Goal: Transaction & Acquisition: Purchase product/service

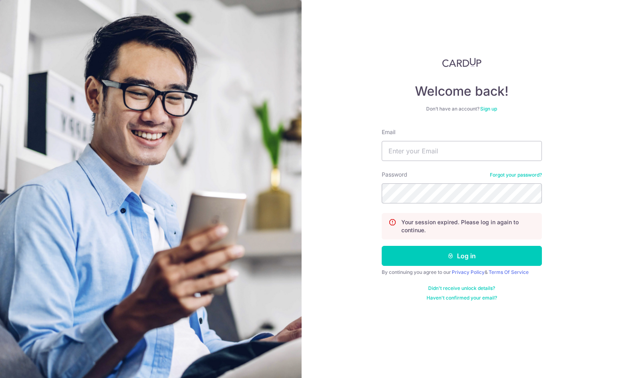
type input "[PERSON_NAME][EMAIL_ADDRESS][DOMAIN_NAME]"
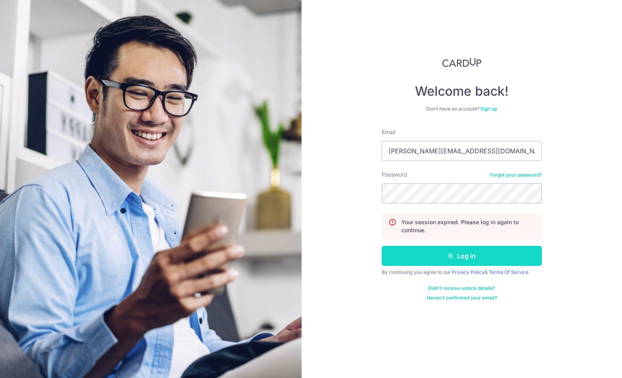
click at [467, 258] on button "Log in" at bounding box center [461, 256] width 160 height 20
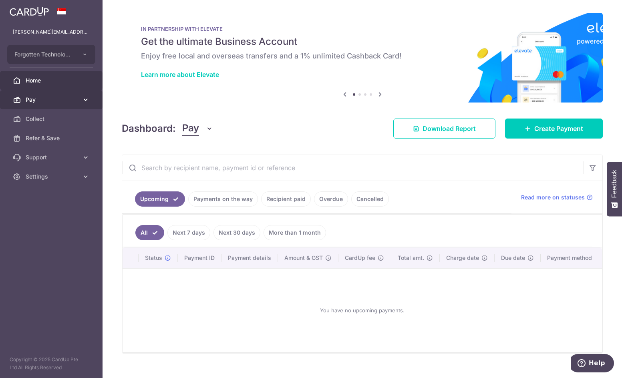
click at [52, 101] on span "Pay" at bounding box center [52, 100] width 53 height 8
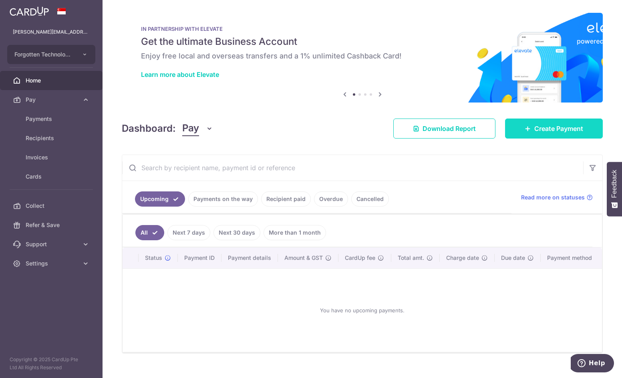
click at [542, 131] on span "Create Payment" at bounding box center [558, 129] width 49 height 10
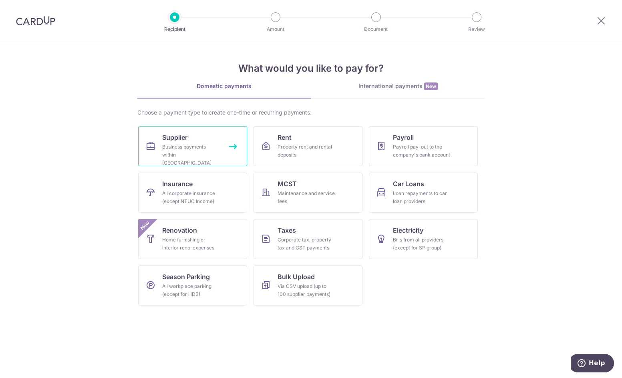
click at [194, 147] on div "Business payments within Singapore" at bounding box center [191, 155] width 58 height 24
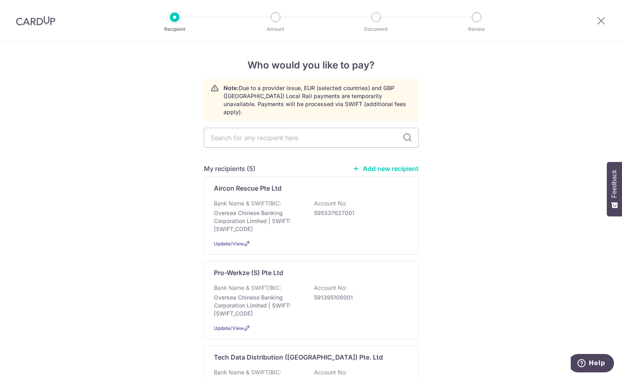
click at [387, 164] on link "Add new recipient" at bounding box center [385, 168] width 66 height 8
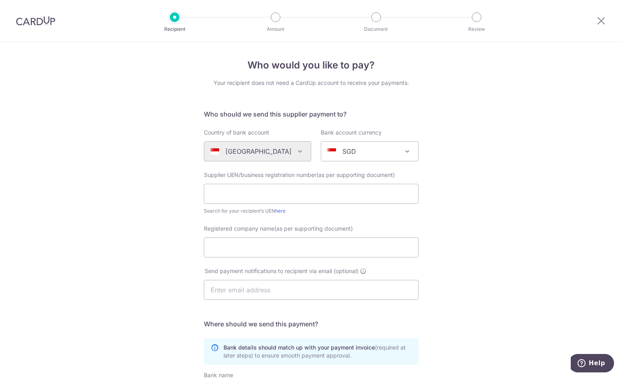
click at [23, 217] on div "Who would you like to pay? Your recipient does not need a CardUp account to rec…" at bounding box center [311, 284] width 622 height 485
click at [234, 195] on input "text" at bounding box center [311, 194] width 215 height 20
paste input "Tech Data Distribution (Singapore) Pte. Ltd."
type input "Tech Data Distribution (Singapore) Pte. Ltd."
click at [251, 247] on input "Registered company name(as per supporting document)" at bounding box center [311, 247] width 215 height 20
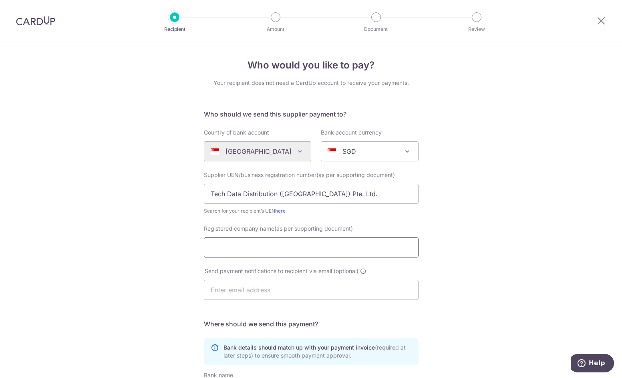
paste input "Tech Data Distribution (Singapore) Pte. Ltd."
type input "Tech Data Distribution (Singapore) Pte. Ltd."
drag, startPoint x: 356, startPoint y: 195, endPoint x: 34, endPoint y: 186, distance: 322.3
click at [34, 186] on div "Who would you like to pay? Your recipient does not need a CardUp account to rec…" at bounding box center [311, 284] width 622 height 485
paste input "198302859Z"
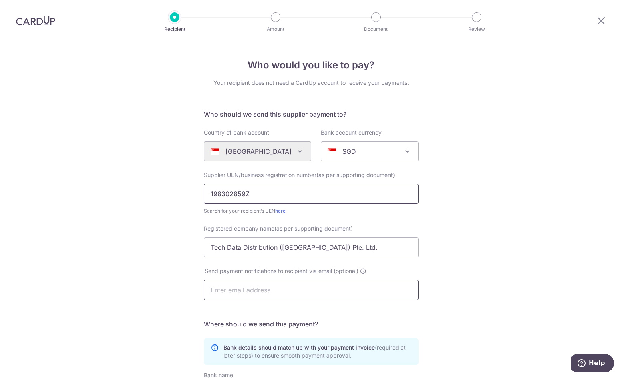
type input "198302859Z"
click at [256, 286] on input "text" at bounding box center [311, 290] width 215 height 20
drag, startPoint x: 228, startPoint y: 301, endPoint x: 229, endPoint y: 296, distance: 4.5
click at [228, 301] on div "Send payment notifications to recipient via email (optional)" at bounding box center [311, 288] width 224 height 42
click at [229, 295] on input "text" at bounding box center [311, 290] width 215 height 20
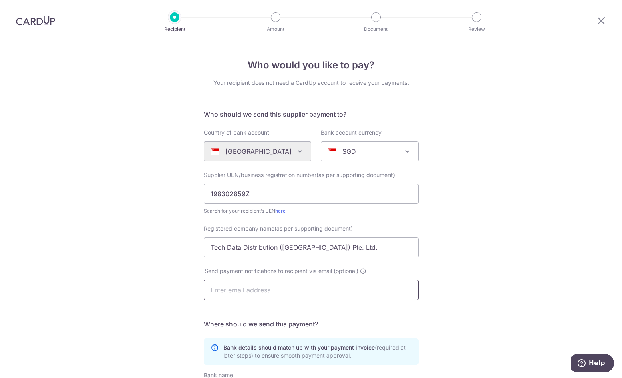
paste input "TDD-SG-FinARCreditControl@techdata.com"
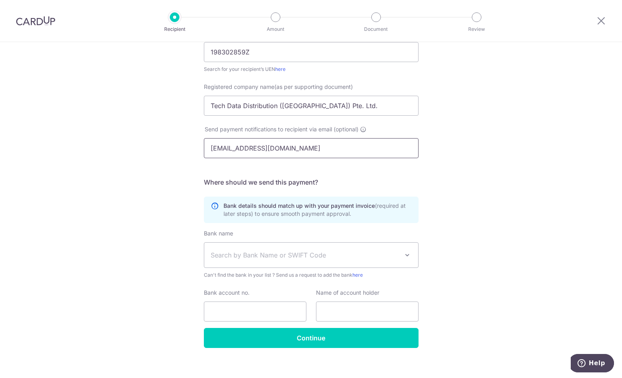
scroll to position [149, 0]
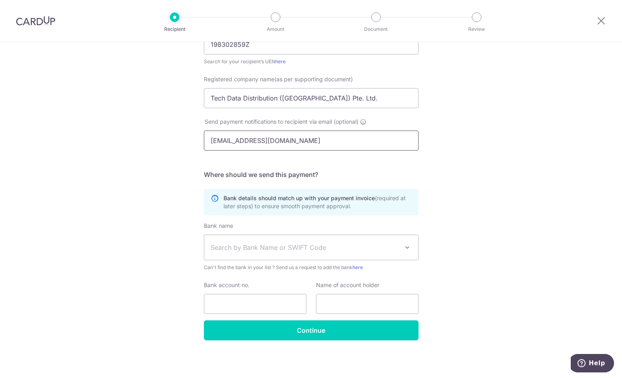
type input "TDD-SG-FinARCreditControl@techdata.com"
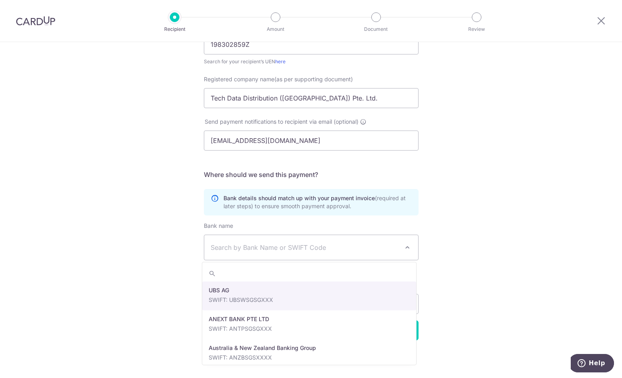
click at [244, 245] on span "Search by Bank Name or SWIFT Code" at bounding box center [305, 248] width 188 height 10
type input "over"
select select "12"
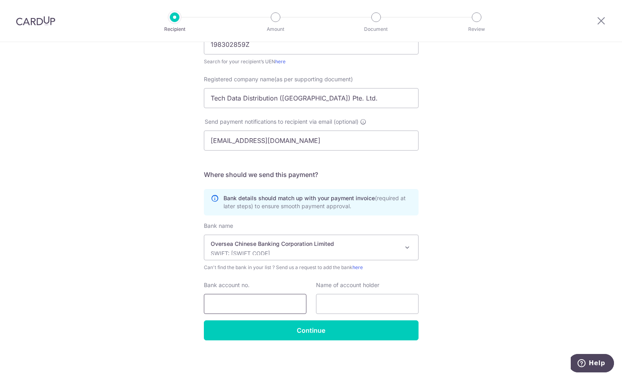
click at [243, 305] on input "Bank account no." at bounding box center [255, 304] width 102 height 20
paste input "501-548978-001"
click at [249, 303] on input "501-548978-001" at bounding box center [255, 304] width 102 height 20
type input "501548978001"
click at [327, 303] on input "text" at bounding box center [367, 304] width 102 height 20
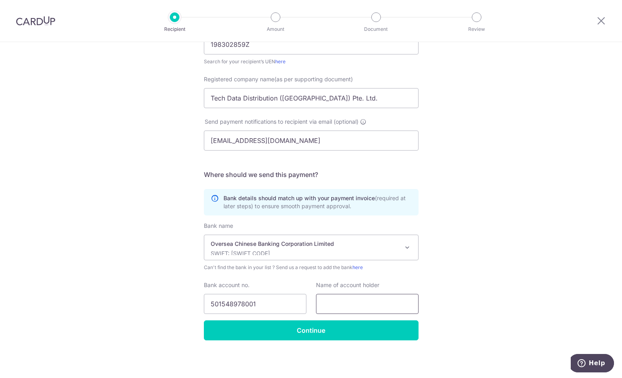
click at [339, 304] on input "text" at bounding box center [367, 304] width 102 height 20
paste input "Tech Data Distribution (Singapore) Pte. Ltd."
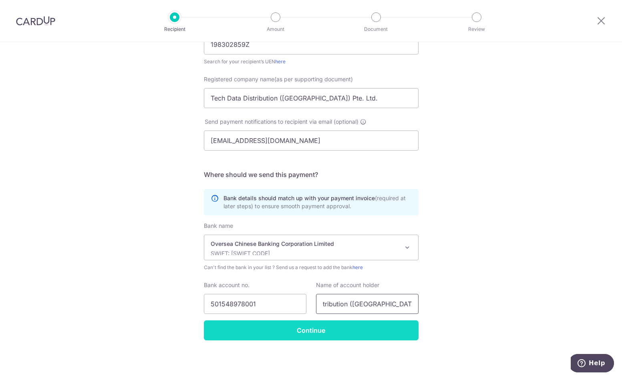
type input "Tech Data Distribution (Singapore) Pte. Ltd."
click at [318, 330] on input "Continue" at bounding box center [311, 330] width 215 height 20
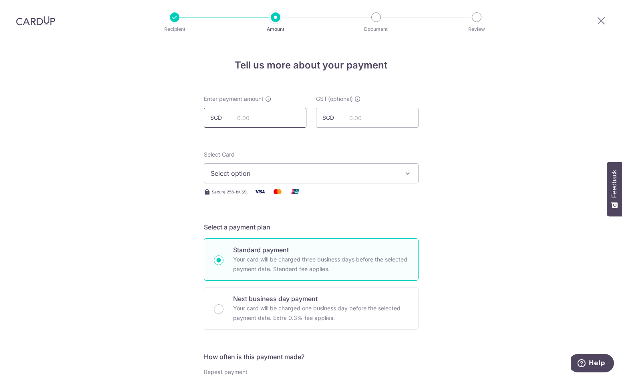
click at [247, 118] on input "text" at bounding box center [255, 118] width 102 height 20
paste input "14,529.53"
type input "14,529.53"
click at [243, 177] on span "Select option" at bounding box center [304, 173] width 187 height 10
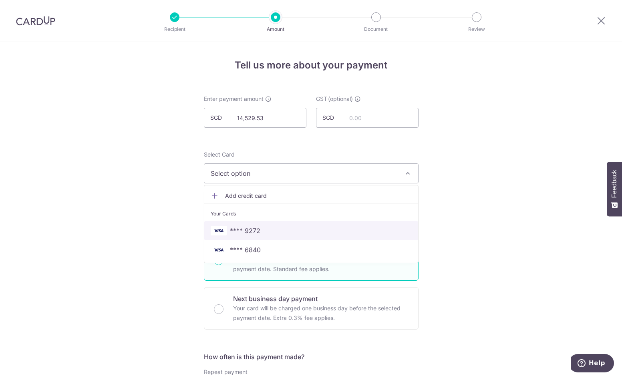
click at [239, 235] on span "**** 9272" at bounding box center [245, 231] width 30 height 10
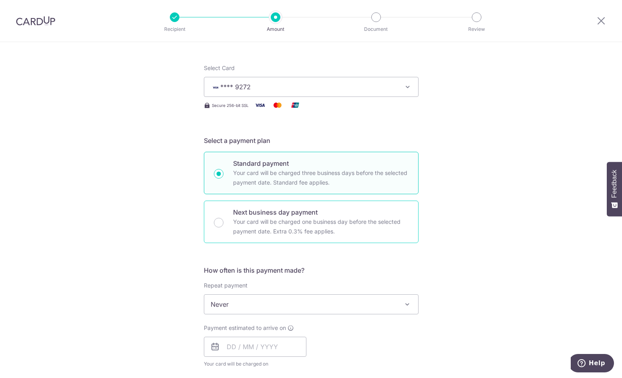
scroll to position [120, 0]
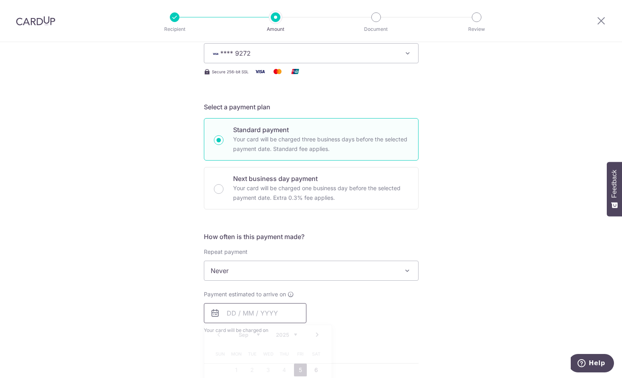
click at [242, 317] on input "text" at bounding box center [255, 313] width 102 height 20
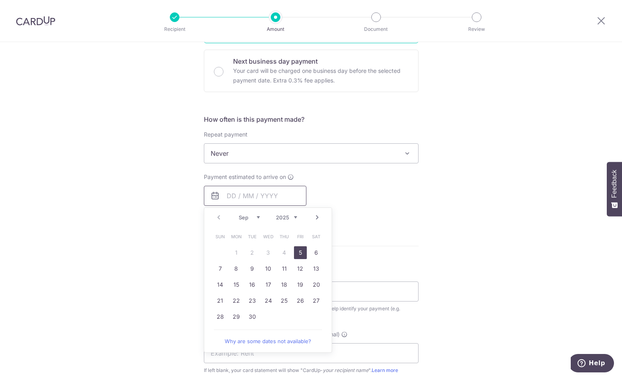
scroll to position [240, 0]
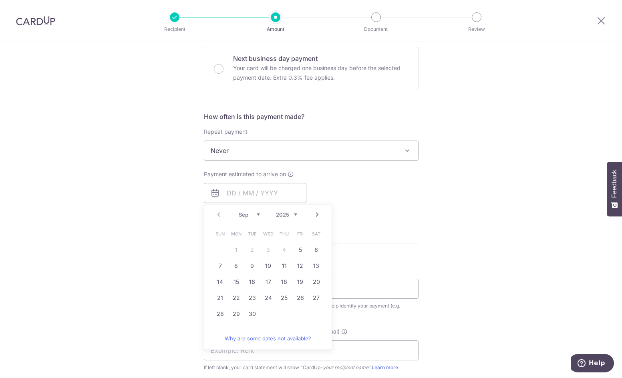
click at [438, 212] on div "Tell us more about your payment Enter payment amount SGD 14,529.53 14529.53 GST…" at bounding box center [311, 191] width 622 height 778
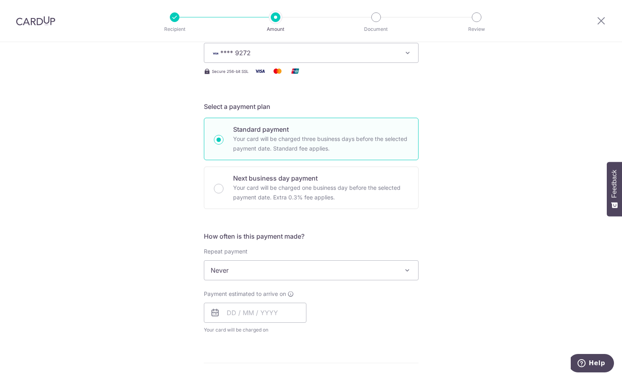
scroll to position [120, 0]
click at [218, 187] on input "Next business day payment Your card will be charged one business day before the…" at bounding box center [219, 189] width 10 height 10
radio input "true"
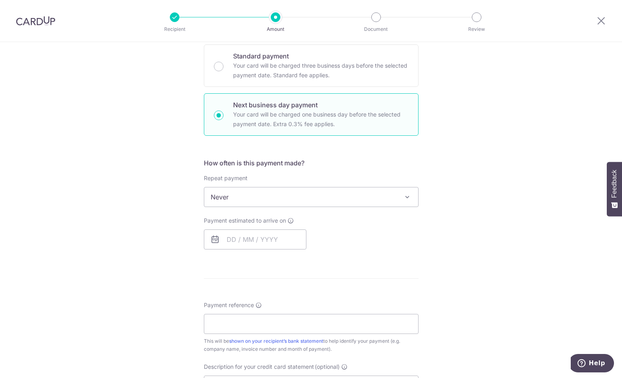
scroll to position [200, 0]
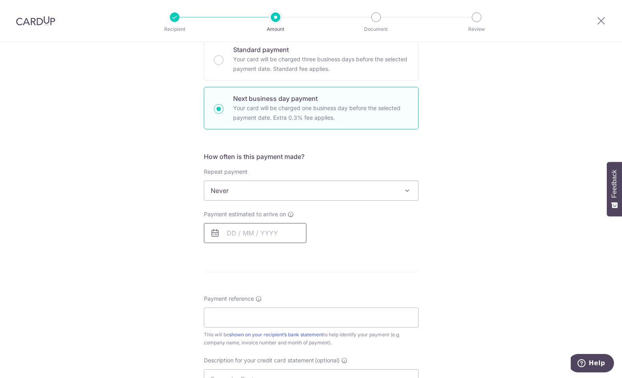
click at [247, 236] on input "text" at bounding box center [255, 233] width 102 height 20
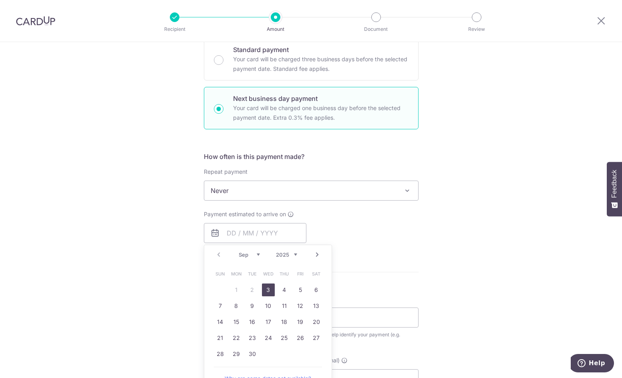
click at [265, 290] on link "3" at bounding box center [268, 289] width 13 height 13
type input "03/09/2025"
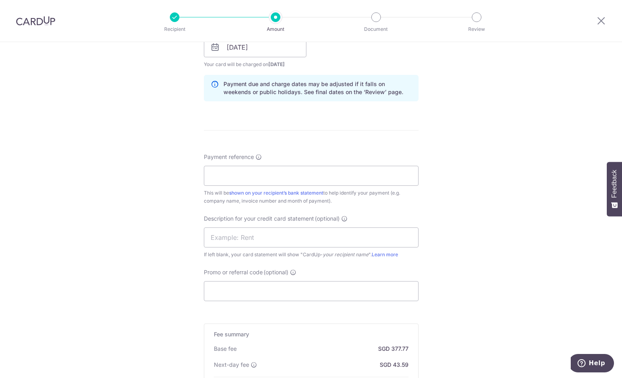
scroll to position [400, 0]
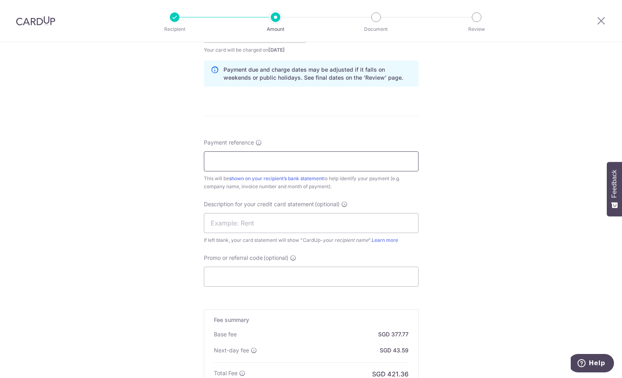
click at [235, 160] on input "Payment reference" at bounding box center [311, 161] width 215 height 20
paste input "RI25018425"
paste input "25020553"
paste input "25020916"
paste input "250240"
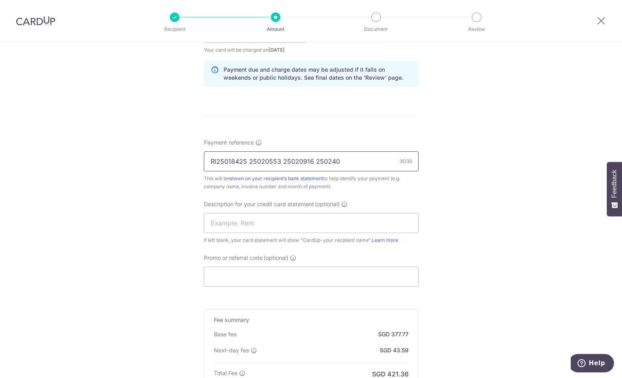
click at [215, 161] on input "RI25018425 25020553 25020916 250240" at bounding box center [311, 161] width 215 height 20
drag, startPoint x: 347, startPoint y: 162, endPoint x: 305, endPoint y: 165, distance: 41.7
click at [305, 165] on input "25018425 25020553 25020916 250240" at bounding box center [311, 161] width 215 height 20
paste input "67"
type input "25018425 25020553 25020916 25024067"
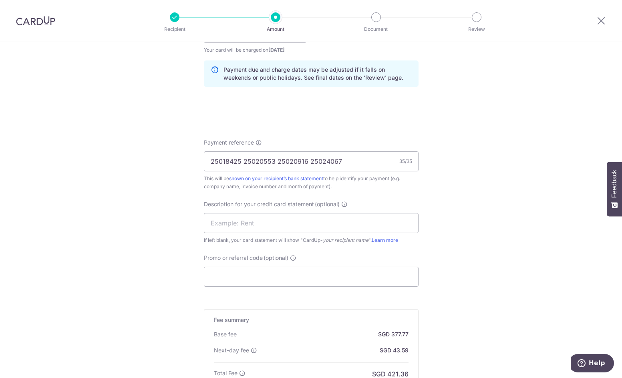
click at [465, 220] on div "Tell us more about your payment Enter payment amount SGD 14,529.53 14529.53 GST…" at bounding box center [311, 66] width 622 height 849
click at [233, 276] on input "Promo or referral code (optional)" at bounding box center [311, 277] width 215 height 20
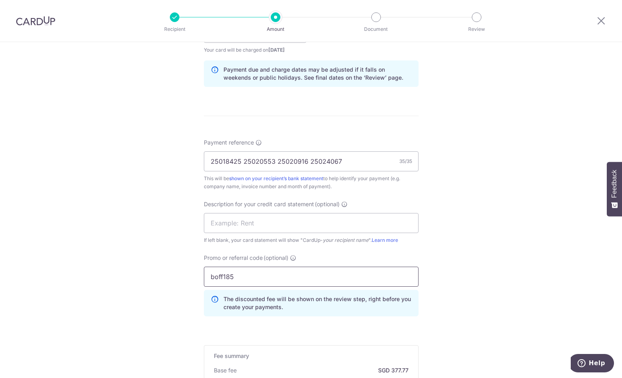
type input "boff185"
click at [501, 301] on div "Tell us more about your payment Enter payment amount SGD 14,529.53 14529.53 GST…" at bounding box center [311, 84] width 622 height 885
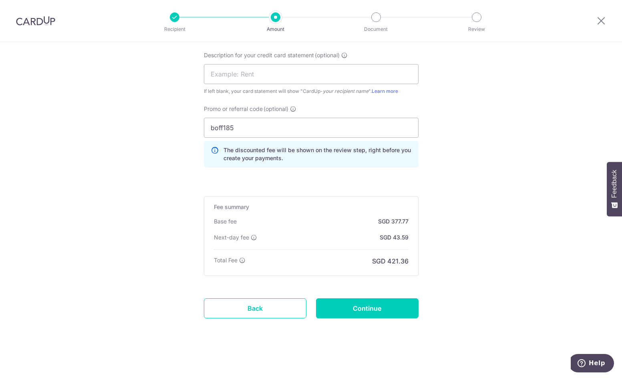
scroll to position [550, 0]
click at [365, 310] on input "Continue" at bounding box center [367, 308] width 102 height 20
type input "Create Schedule"
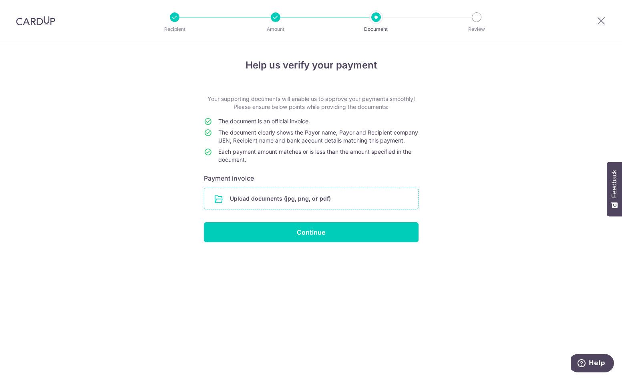
click at [266, 209] on input "file" at bounding box center [311, 198] width 214 height 21
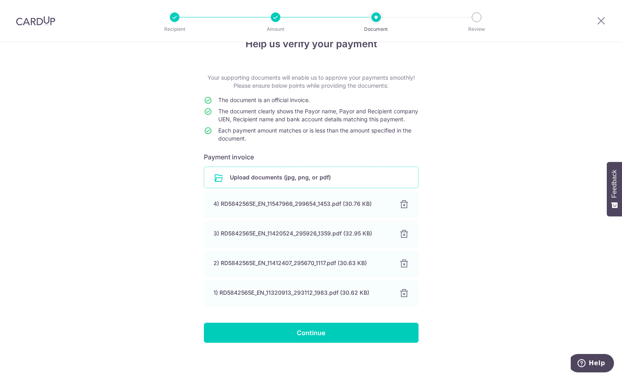
scroll to position [32, 0]
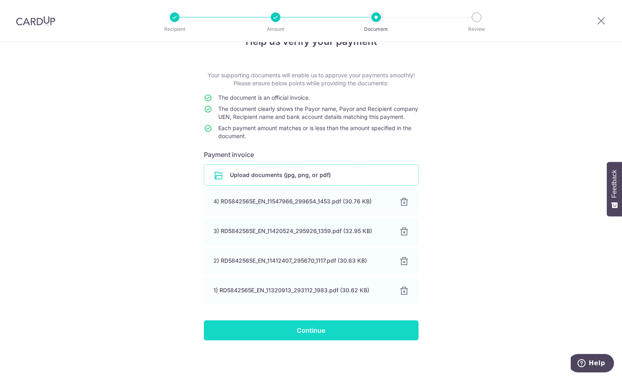
click at [295, 328] on input "Continue" at bounding box center [311, 330] width 215 height 20
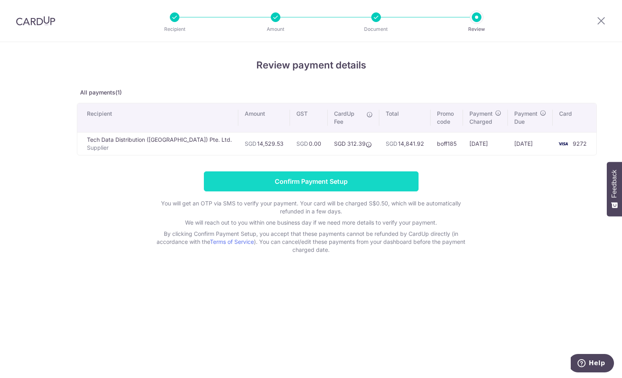
click at [309, 181] on input "Confirm Payment Setup" at bounding box center [311, 181] width 215 height 20
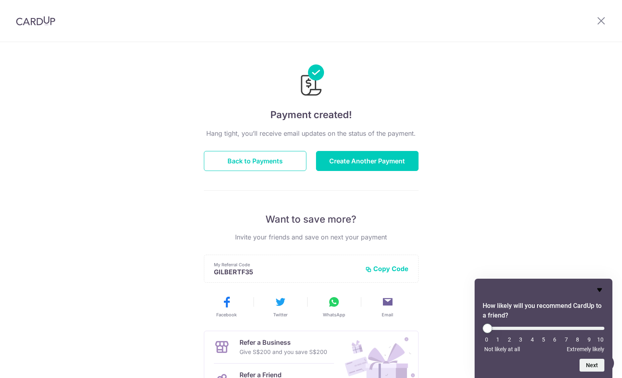
click at [599, 289] on icon "Hide survey" at bounding box center [599, 290] width 5 height 4
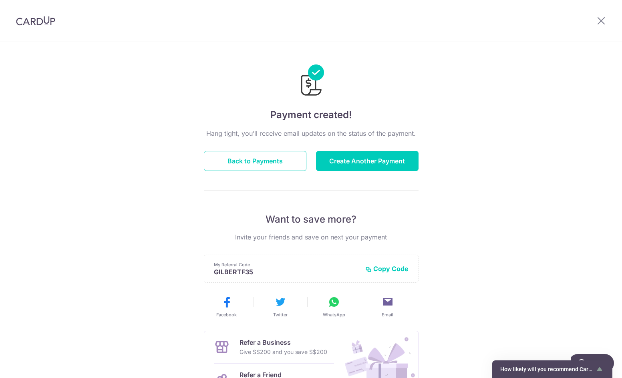
click at [555, 236] on div "Payment created! Hang tight, you’ll receive email updates on the status of the …" at bounding box center [311, 255] width 622 height 427
click at [269, 162] on button "Back to Payments" at bounding box center [255, 161] width 102 height 20
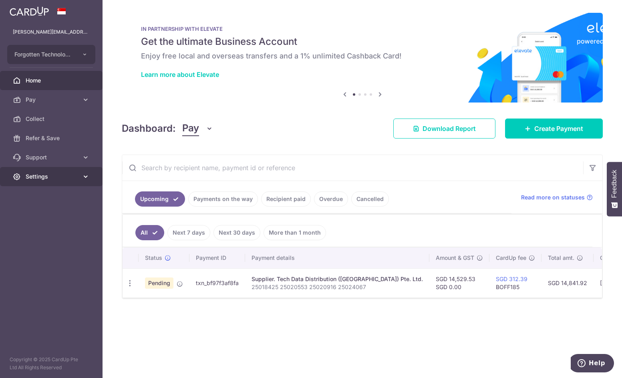
click at [39, 180] on span "Settings" at bounding box center [52, 177] width 53 height 8
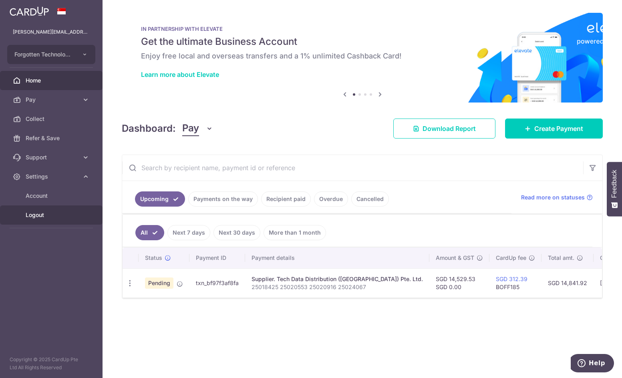
click at [40, 214] on span "Logout" at bounding box center [52, 215] width 53 height 8
